Goal: Task Accomplishment & Management: Complete application form

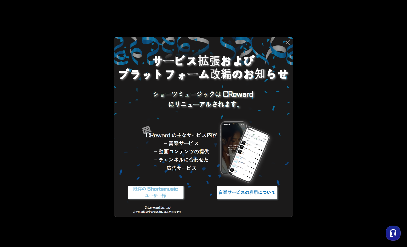
click at [155, 190] on img at bounding box center [156, 192] width 67 height 20
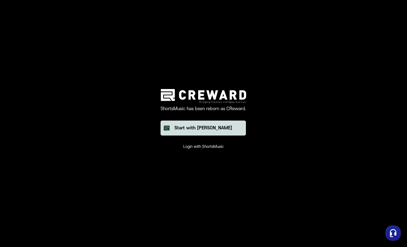
click at [194, 125] on div "Start with [PERSON_NAME]" at bounding box center [204, 128] width 58 height 6
